Goal: Find specific page/section: Find specific page/section

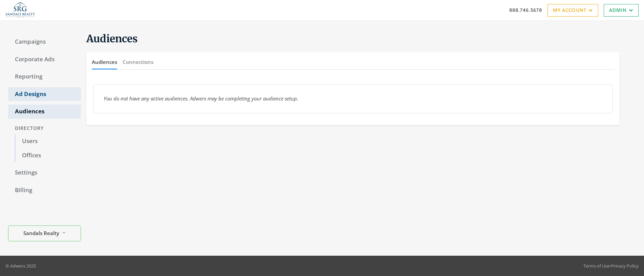
click at [26, 93] on link "Ad Designs" at bounding box center [44, 94] width 73 height 14
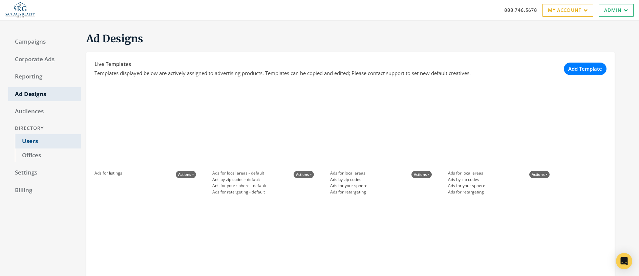
click at [29, 142] on link "Users" at bounding box center [48, 141] width 66 height 14
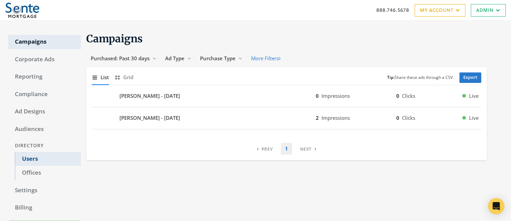
click at [26, 159] on link "Users" at bounding box center [48, 159] width 66 height 14
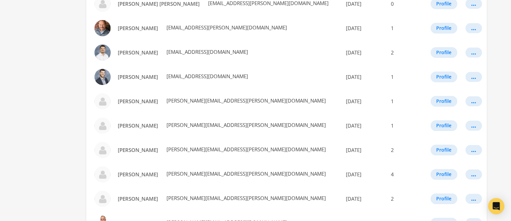
scroll to position [418, 0]
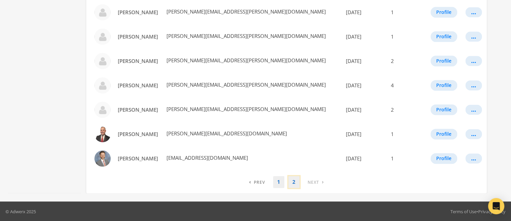
click at [292, 179] on link "2" at bounding box center [293, 182] width 11 height 12
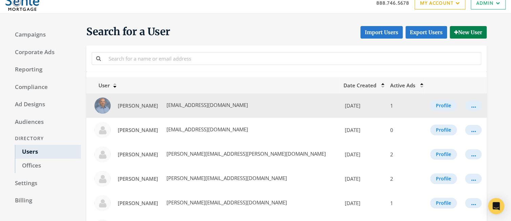
scroll to position [39, 0]
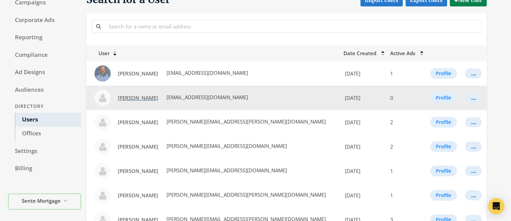
click at [128, 99] on span "Jenna Scherer" at bounding box center [138, 97] width 40 height 7
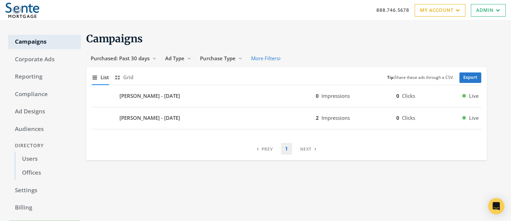
scroll to position [49, 0]
